Goal: Navigation & Orientation: Find specific page/section

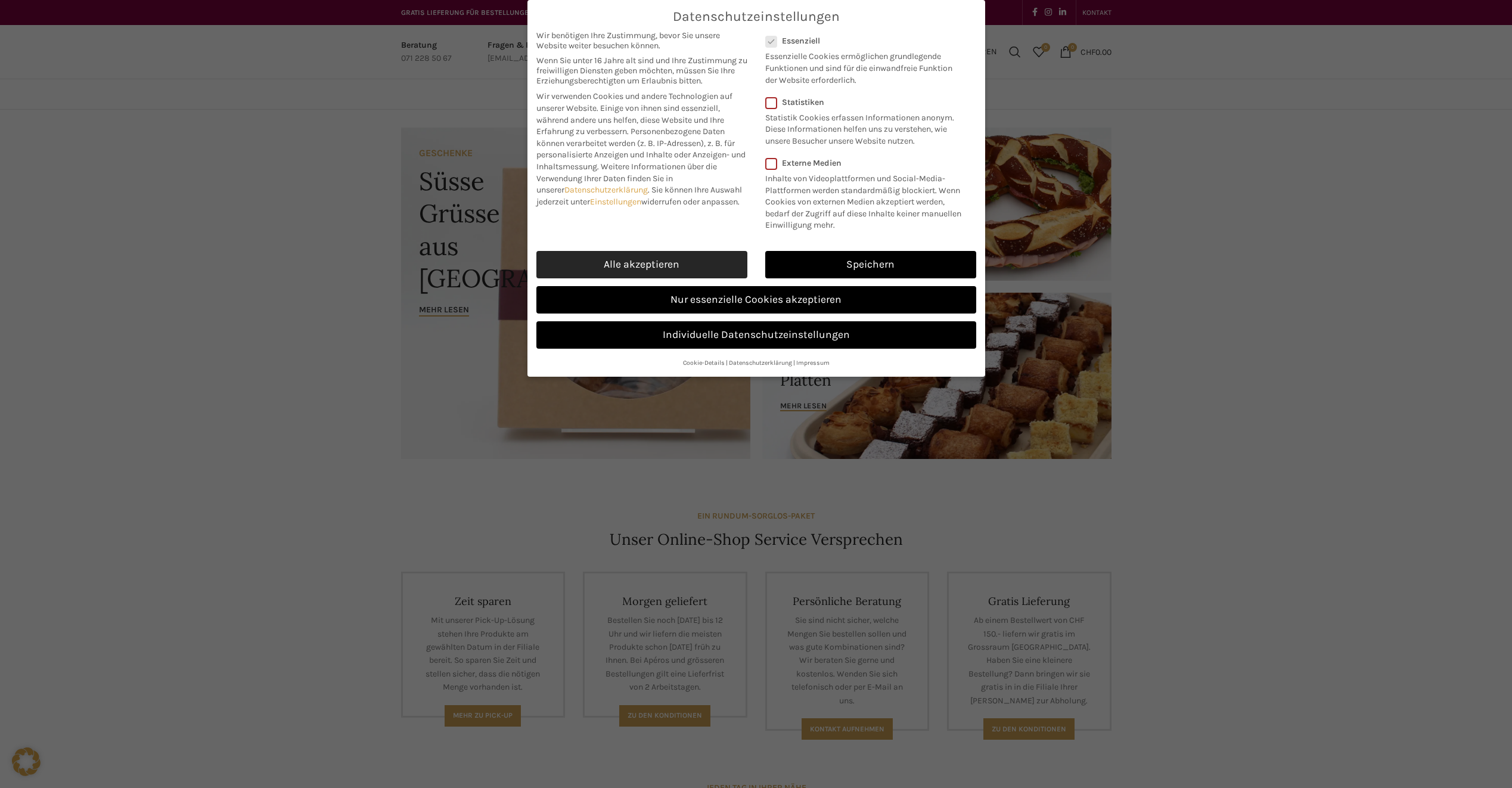
click at [716, 261] on link "Alle akzeptieren" at bounding box center [641, 264] width 211 height 27
checkbox input "true"
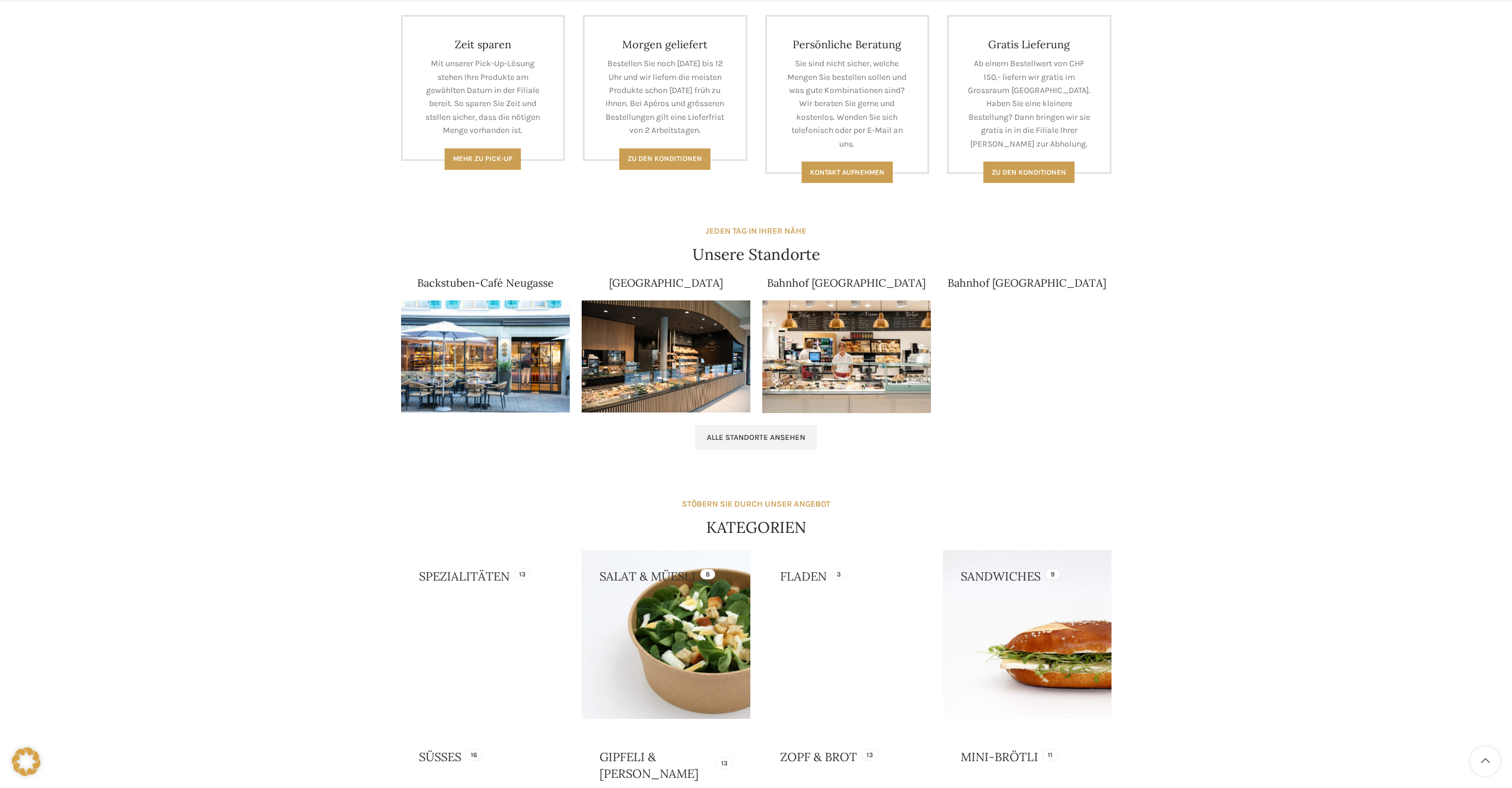
scroll to position [715, 0]
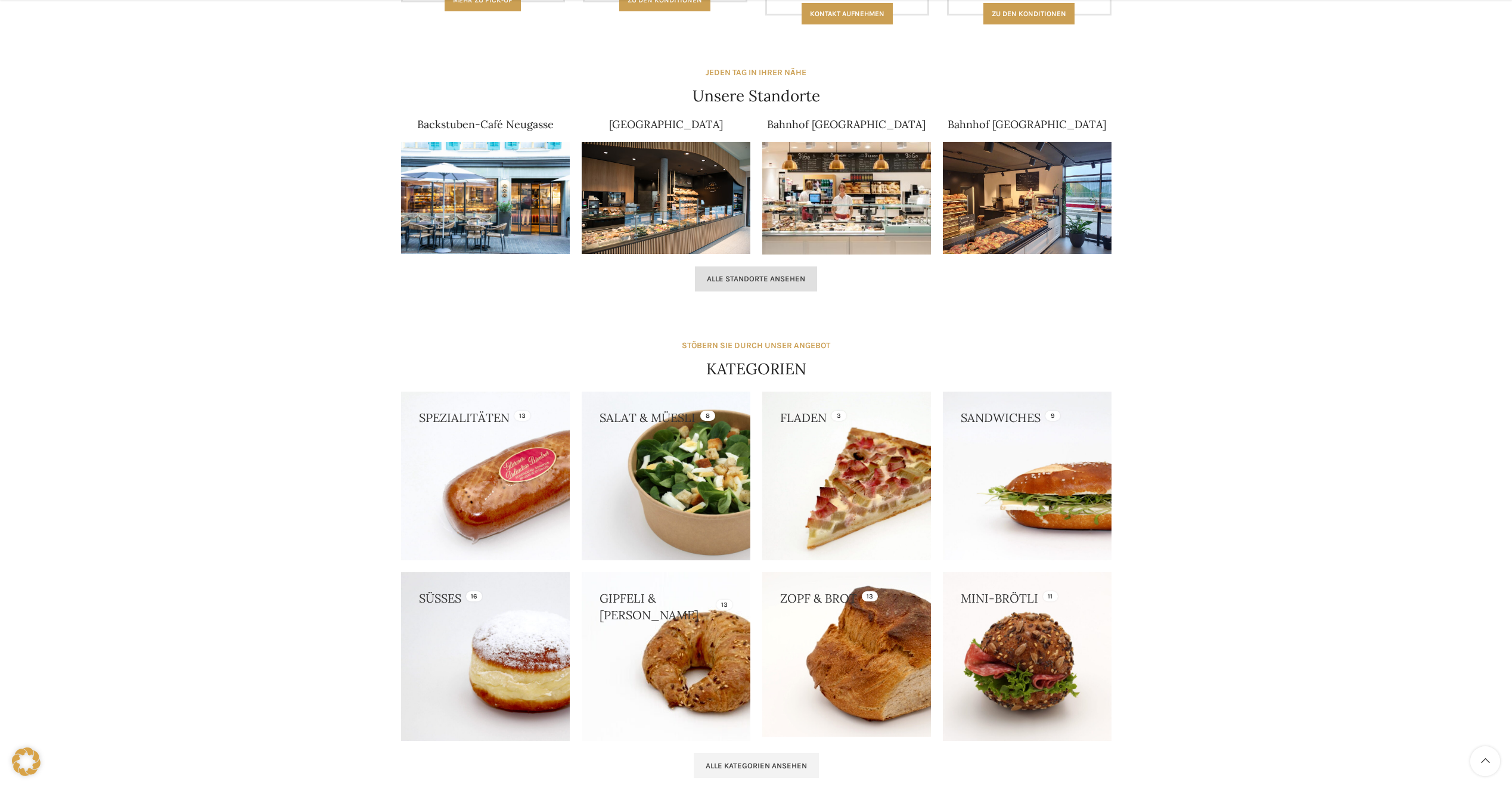
click at [738, 272] on link "Alle Standorte ansehen" at bounding box center [756, 279] width 122 height 25
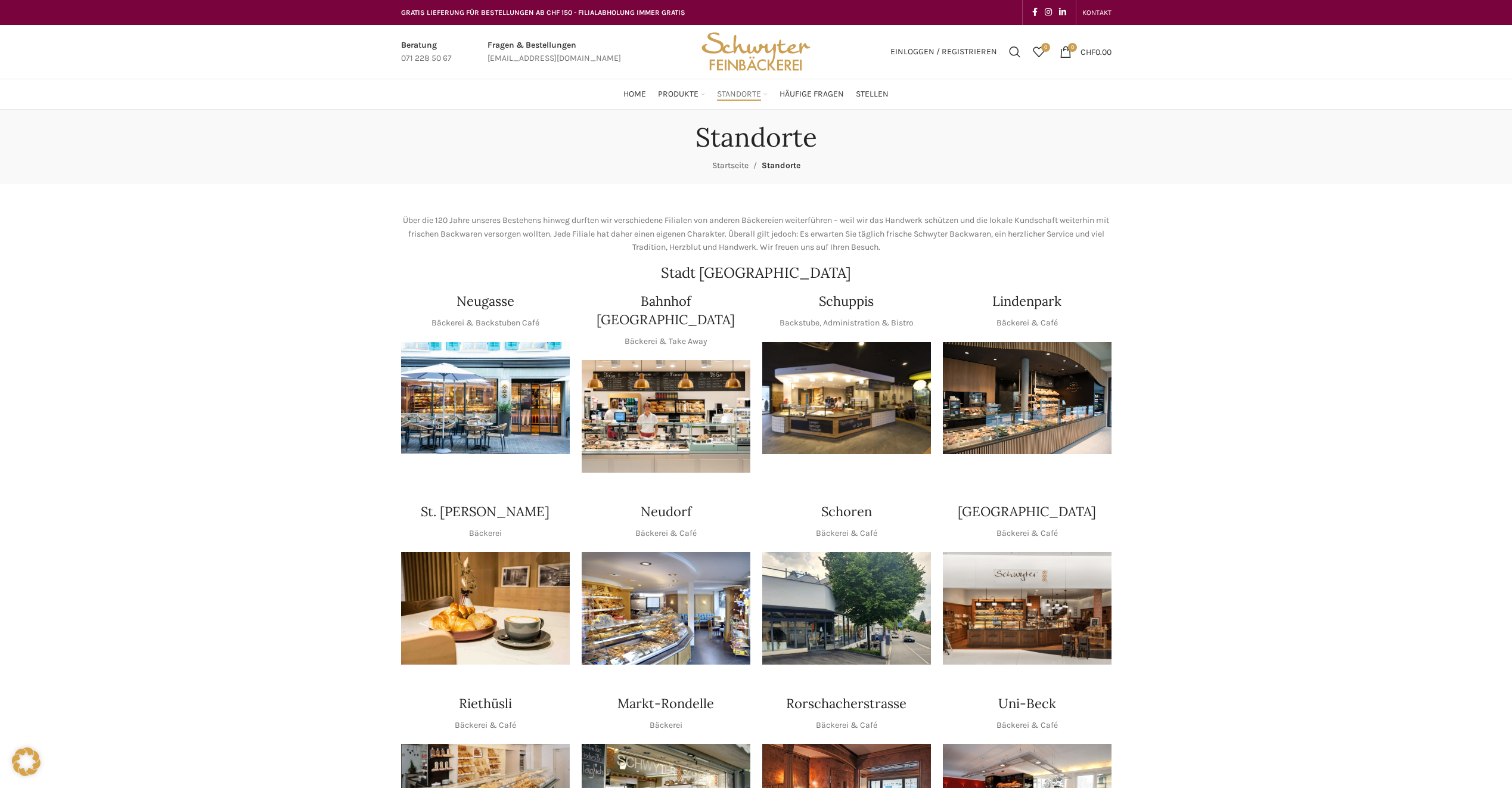
click at [735, 161] on link "Startseite" at bounding box center [730, 165] width 36 height 10
